Goal: Complete application form

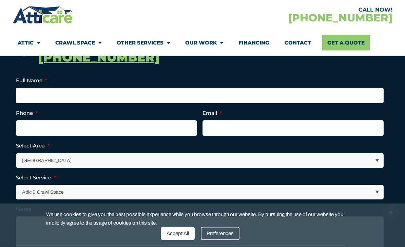
scroll to position [171, 0]
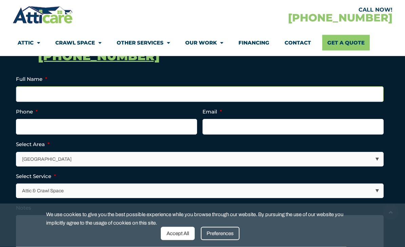
click at [30, 93] on input "Full Name *" at bounding box center [200, 94] width 368 height 16
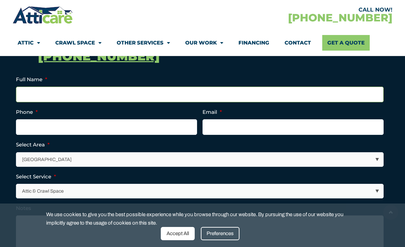
type input "Oscar Almanza"
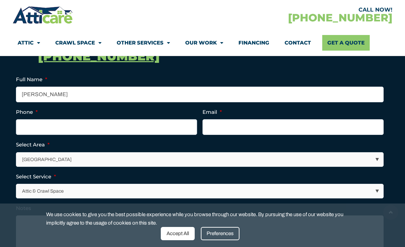
type input "(___) ___-____"
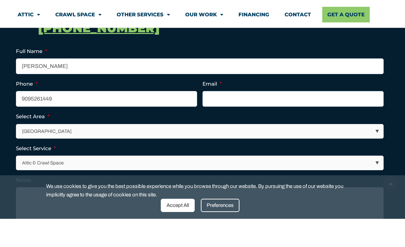
type input "(909) 526-1449"
click at [275, 119] on input "Email *" at bounding box center [292, 127] width 181 height 16
type input "o"
type input "nancy.oscar0408@gmail.com"
click at [393, 103] on section "Call Now! 1-866-642-5233 Full Name * Oscar Almanza Phone * (909) 526-1449 Email…" at bounding box center [202, 183] width 405 height 351
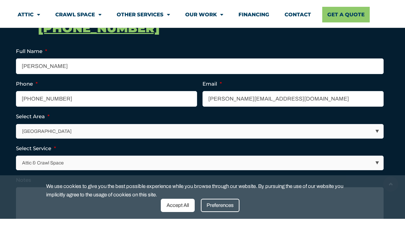
scroll to position [199, 0]
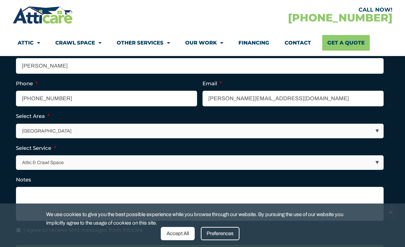
click at [377, 133] on select "Los Angeles Area San Francisco Bay Area New Jersey / New York Area Other Areas" at bounding box center [200, 131] width 367 height 14
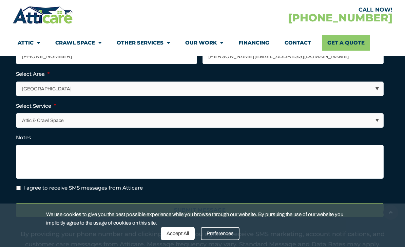
scroll to position [244, 0]
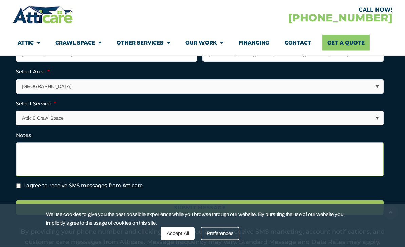
click at [28, 147] on textarea "Notes" at bounding box center [200, 159] width 368 height 34
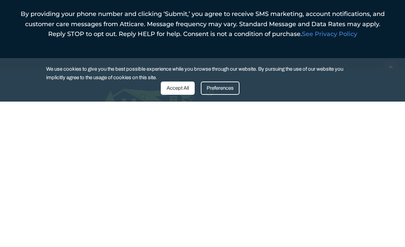
scroll to position [322, 0]
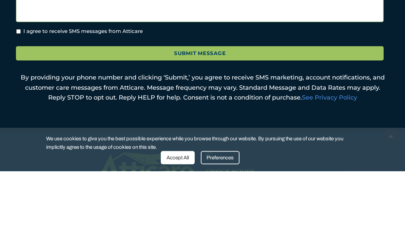
type textarea "Looking to have my attic cleaned and install new insulation"
click at [293, 122] on input "Submit Message" at bounding box center [200, 129] width 368 height 15
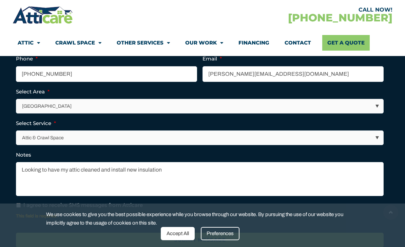
scroll to position [338, 0]
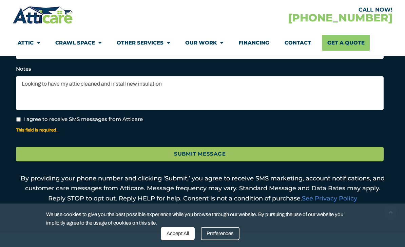
click at [21, 118] on input "I agree to receive SMS messages from Atticare" at bounding box center [18, 119] width 4 height 4
checkbox input "true"
click at [335, 153] on input "Submit Message" at bounding box center [200, 154] width 368 height 15
click at [54, 155] on input "Submit Message" at bounding box center [200, 154] width 368 height 15
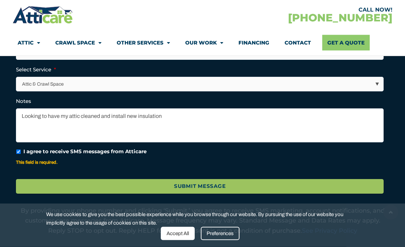
scroll to position [278, 0]
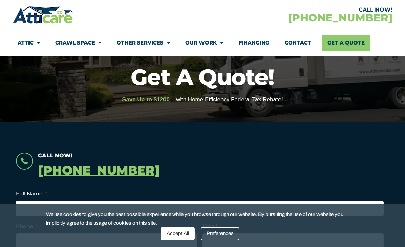
scroll to position [57, 0]
